Goal: Transaction & Acquisition: Purchase product/service

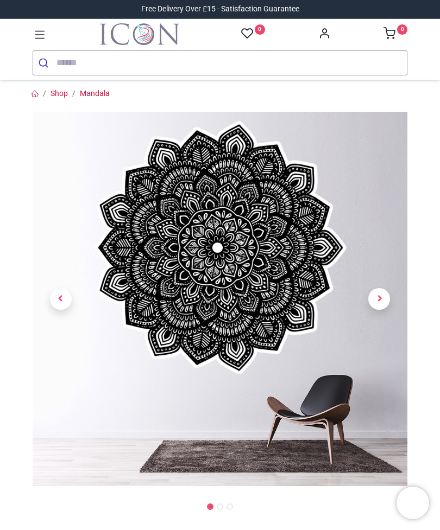
click at [384, 298] on span "Next" at bounding box center [379, 299] width 22 height 22
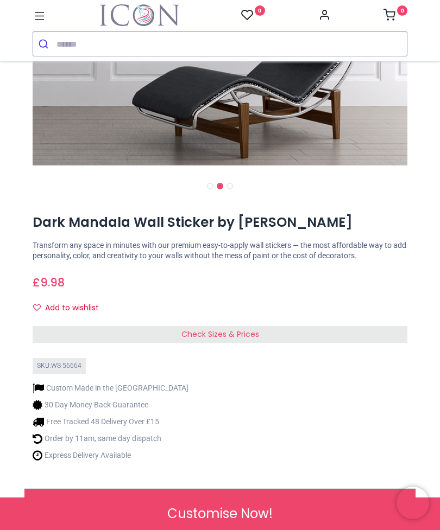
scroll to position [302, 0]
click at [284, 327] on div "Check Sizes & Prices" at bounding box center [220, 334] width 374 height 17
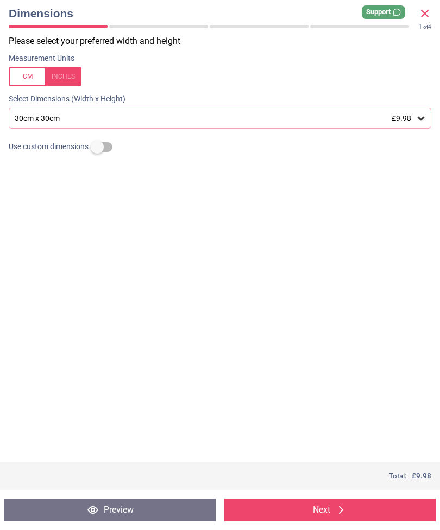
click at [421, 118] on icon at bounding box center [420, 119] width 7 height 4
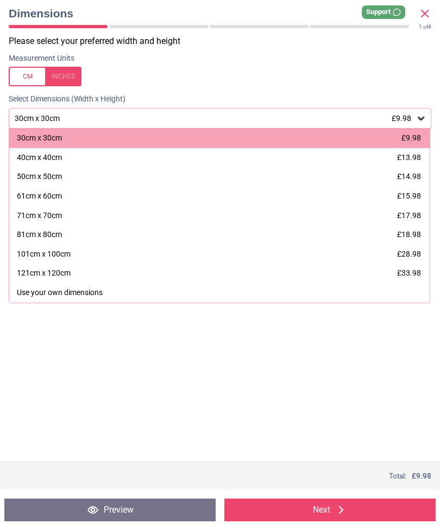
click at [406, 195] on span "£15.98" at bounding box center [409, 196] width 24 height 9
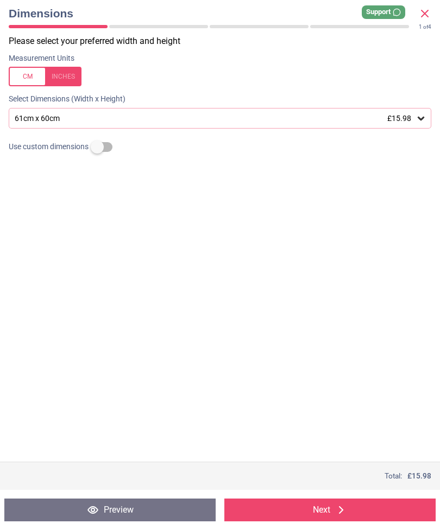
click at [416, 113] on icon at bounding box center [420, 118] width 11 height 11
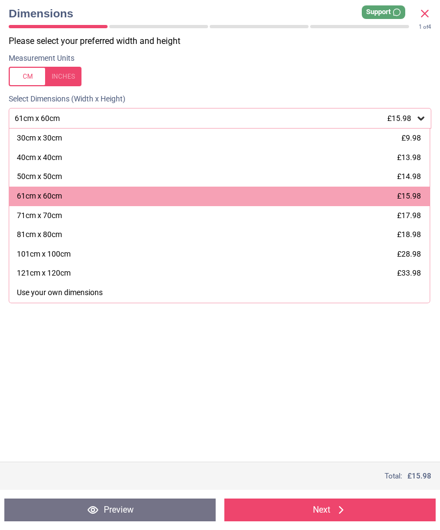
click at [418, 211] on span "£17.98" at bounding box center [409, 215] width 24 height 9
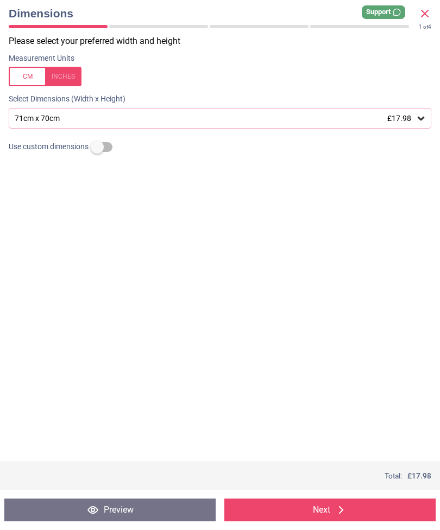
click at [417, 113] on icon at bounding box center [420, 118] width 11 height 11
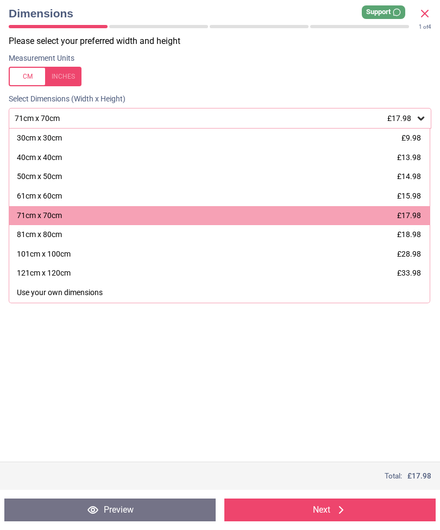
click at [358, 510] on button "Next" at bounding box center [329, 510] width 211 height 23
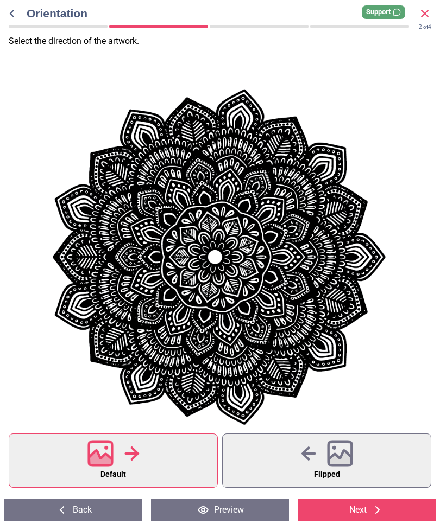
click at [339, 461] on icon at bounding box center [339, 459] width 23 height 19
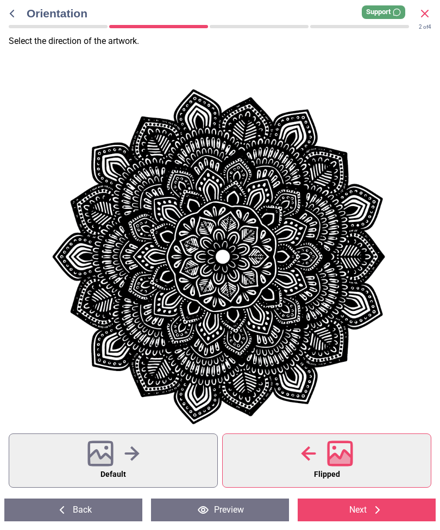
click at [145, 461] on button "Default" at bounding box center [113, 461] width 209 height 54
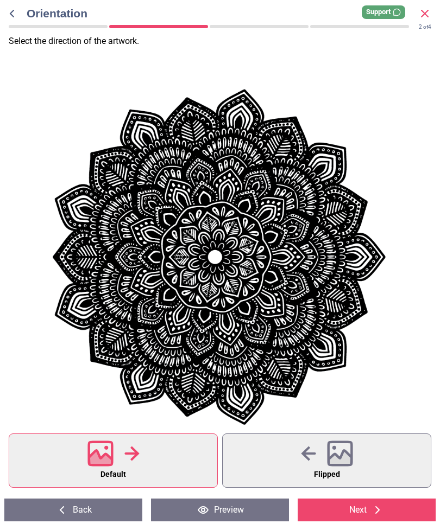
click at [378, 507] on icon at bounding box center [377, 510] width 13 height 13
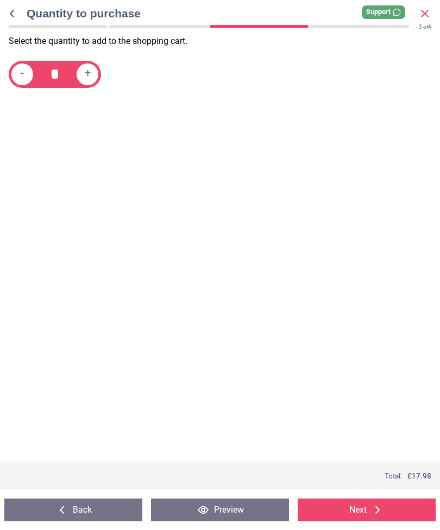
click at [372, 510] on icon at bounding box center [377, 510] width 13 height 13
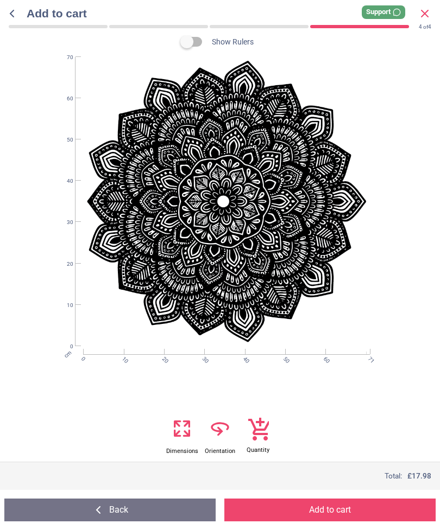
click at [259, 435] on icon at bounding box center [259, 429] width 22 height 23
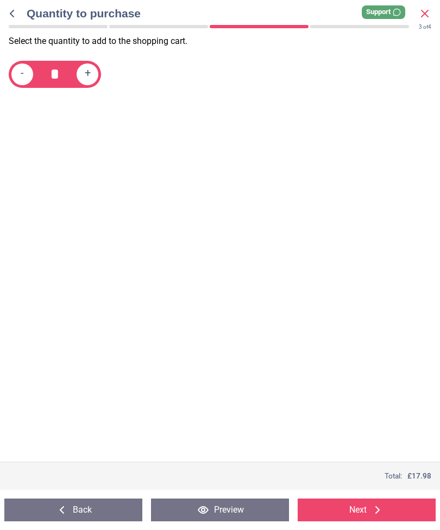
click at [364, 504] on button "Next" at bounding box center [366, 510] width 138 height 23
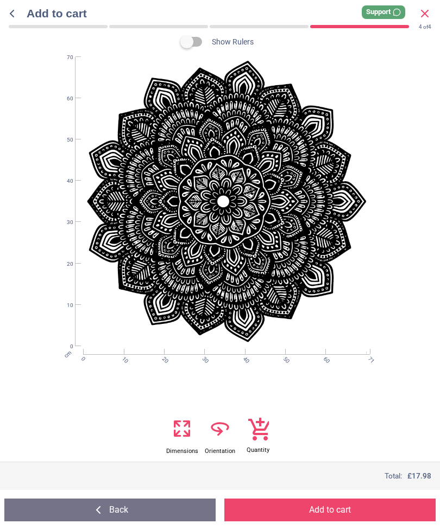
click at [362, 505] on button "Add to cart" at bounding box center [329, 510] width 211 height 23
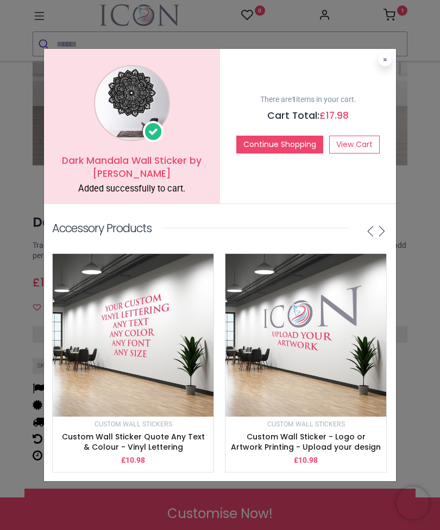
click at [361, 144] on link "View Cart" at bounding box center [354, 145] width 50 height 18
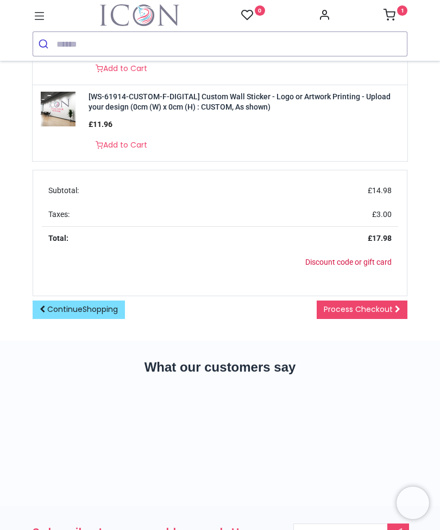
scroll to position [555, 0]
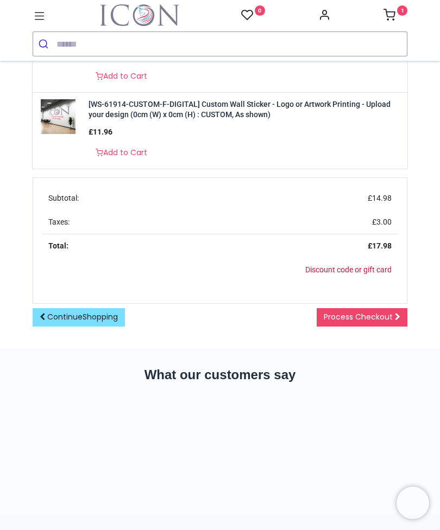
click at [374, 311] on span "Process Checkout" at bounding box center [357, 316] width 69 height 11
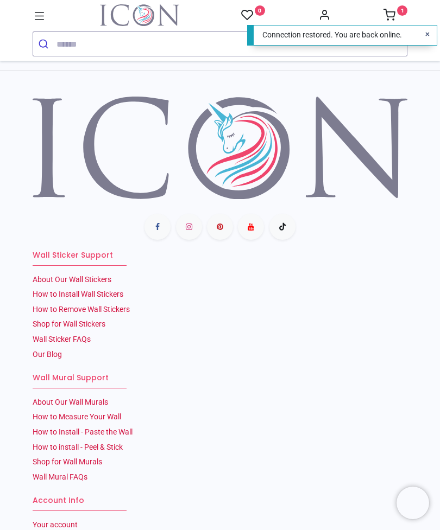
scroll to position [1101, 0]
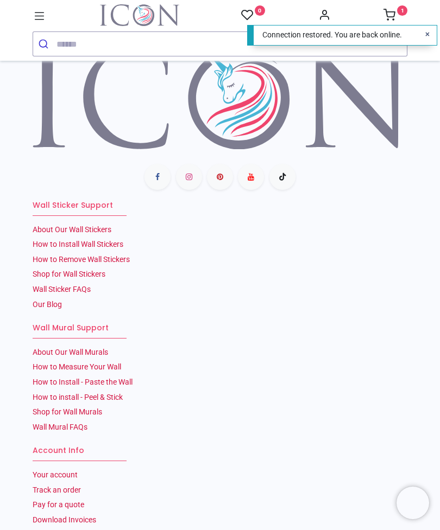
click at [109, 240] on link "How to Install Wall Stickers" at bounding box center [78, 244] width 91 height 9
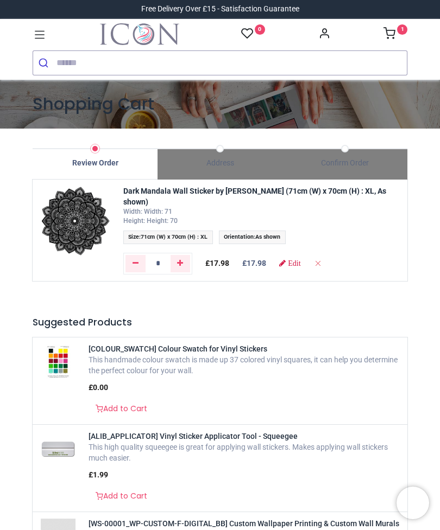
scroll to position [0, 0]
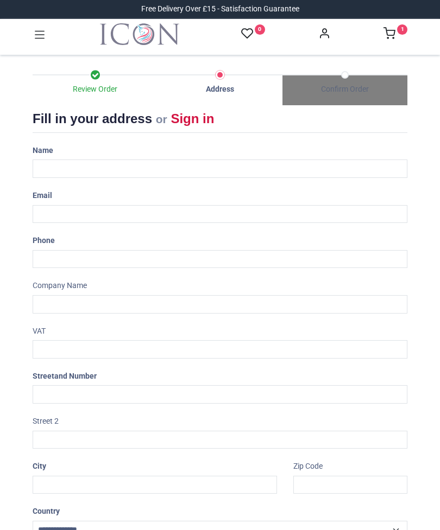
select select "***"
